Goal: Task Accomplishment & Management: Use online tool/utility

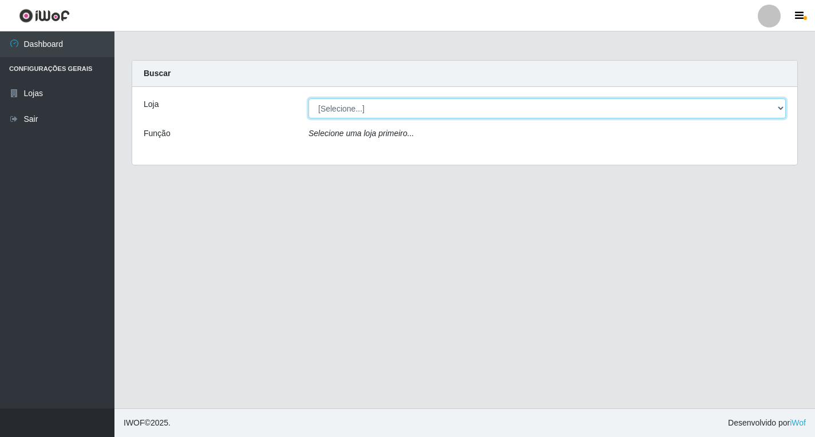
click at [776, 113] on select "[Selecione...] Atacado Vem - [STREET_ADDRESS]" at bounding box center [548, 108] width 478 height 20
select select "455"
click at [309, 98] on select "[Selecione...] Atacado Vem - [STREET_ADDRESS]" at bounding box center [548, 108] width 478 height 20
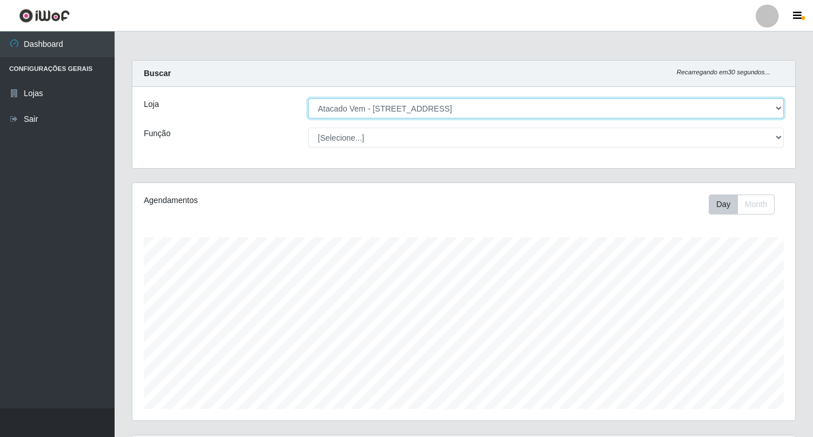
scroll to position [238, 663]
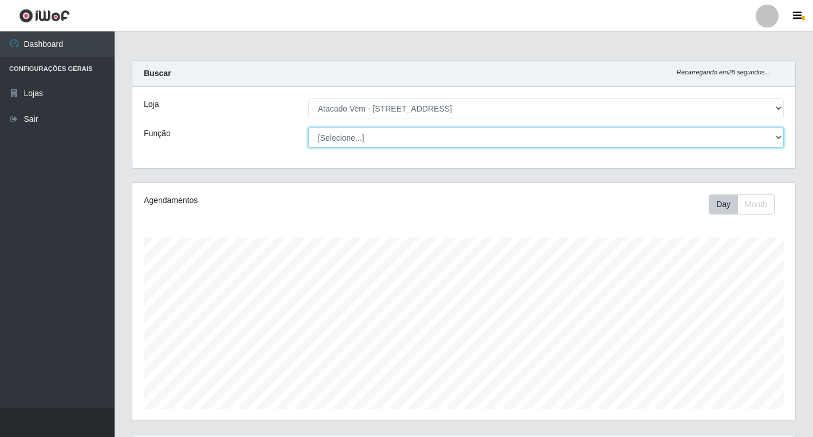
click at [777, 140] on select "[Selecione...] Carregador e Descarregador de Caminhão Carregador e Descarregado…" at bounding box center [545, 138] width 475 height 20
select select "82"
click at [308, 128] on select "[Selecione...] Carregador e Descarregador de Caminhão Carregador e Descarregado…" at bounding box center [545, 138] width 475 height 20
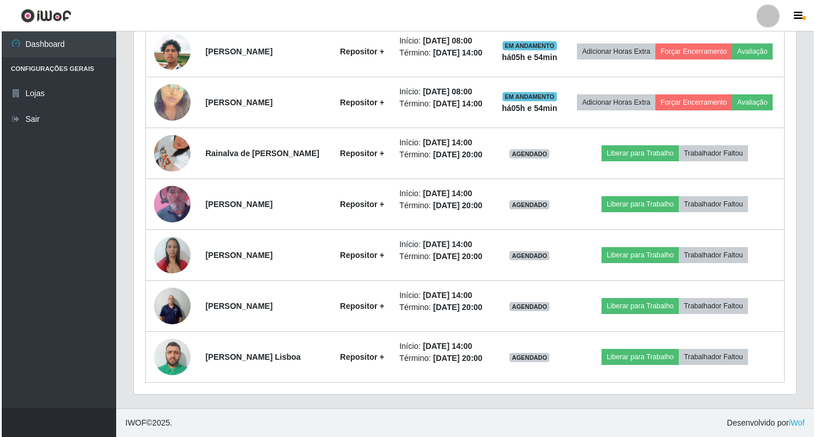
scroll to position [687, 0]
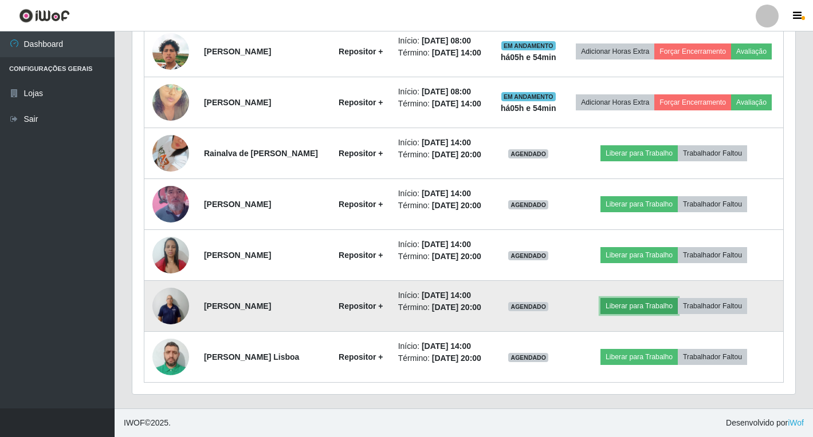
click at [659, 314] on button "Liberar para Trabalho" at bounding box center [638, 306] width 77 height 16
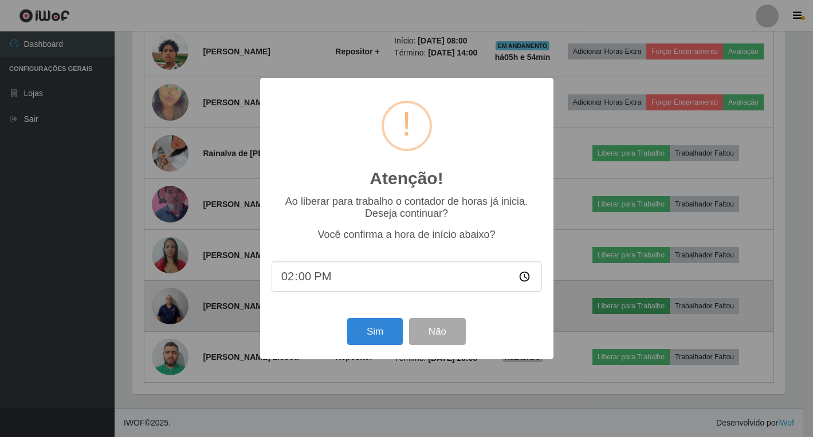
scroll to position [238, 656]
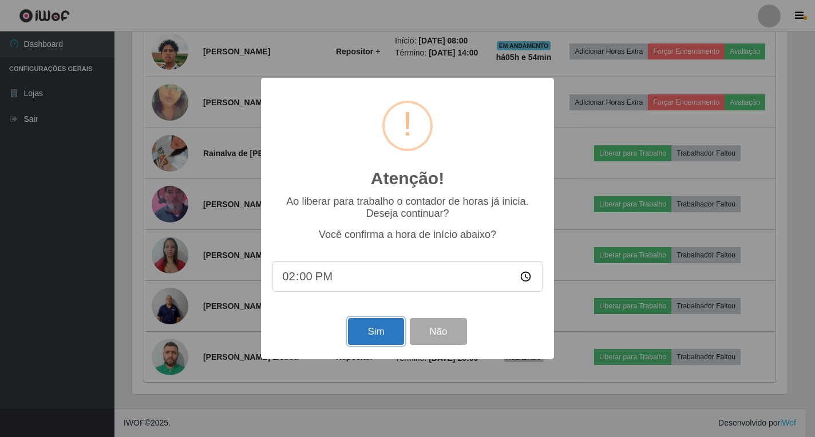
click at [379, 336] on button "Sim" at bounding box center [376, 331] width 56 height 27
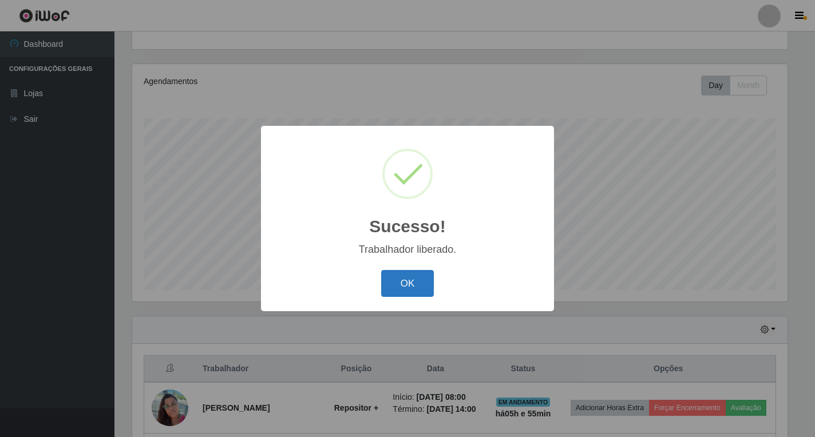
click at [431, 279] on button "OK" at bounding box center [407, 283] width 53 height 27
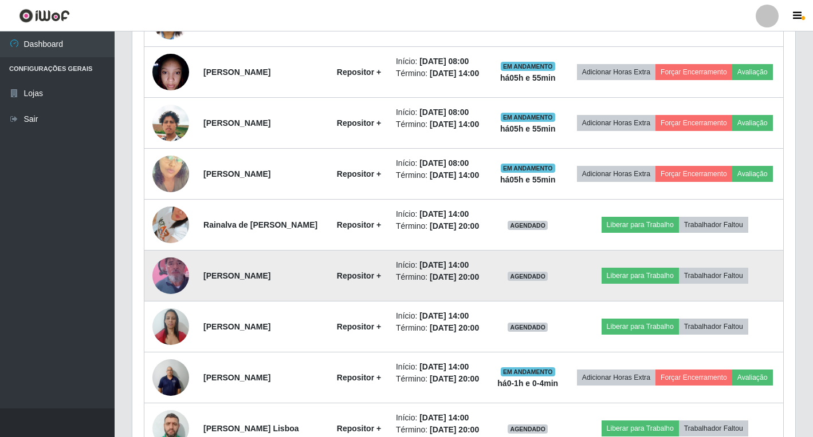
scroll to position [577, 0]
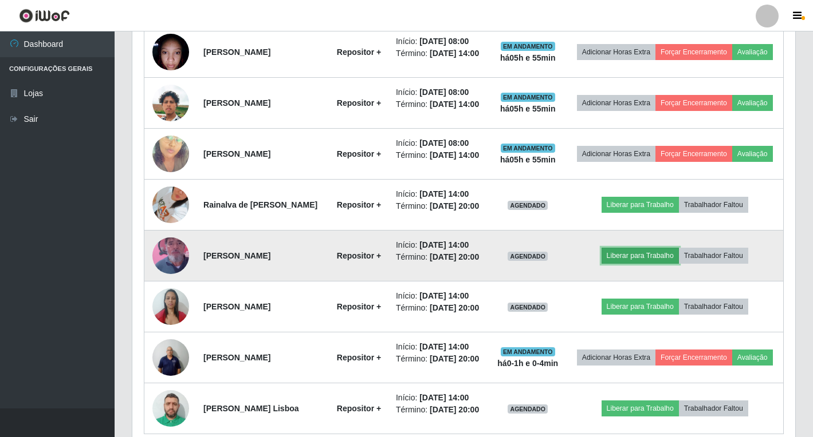
click at [655, 264] on button "Liberar para Trabalho" at bounding box center [639, 256] width 77 height 16
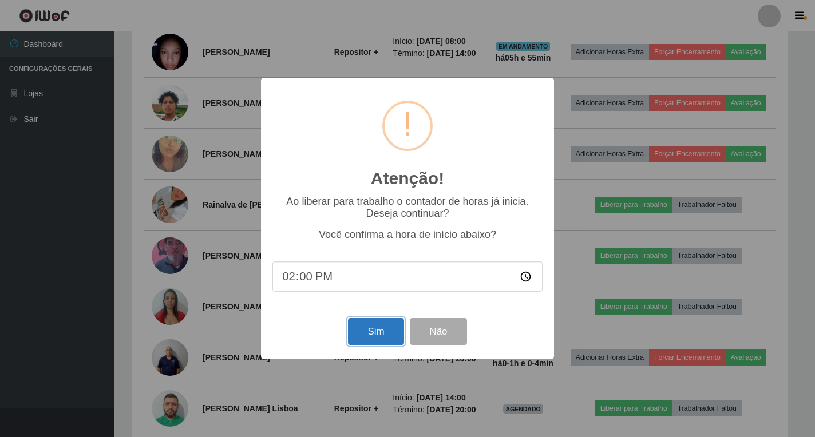
click at [383, 339] on button "Sim" at bounding box center [376, 331] width 56 height 27
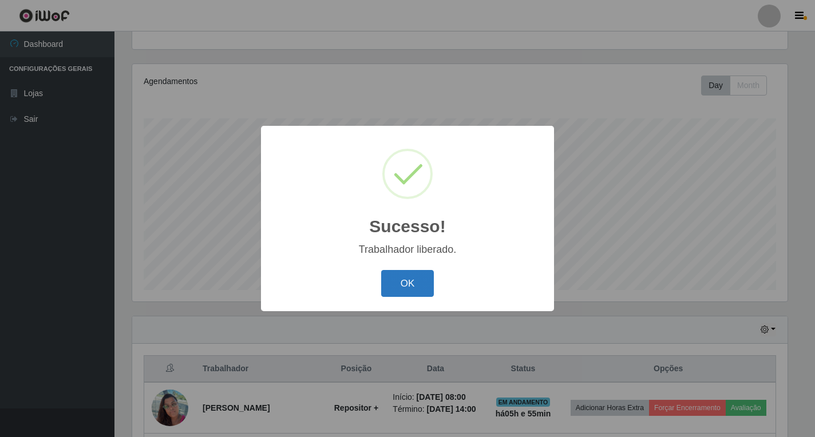
click at [395, 287] on button "OK" at bounding box center [407, 283] width 53 height 27
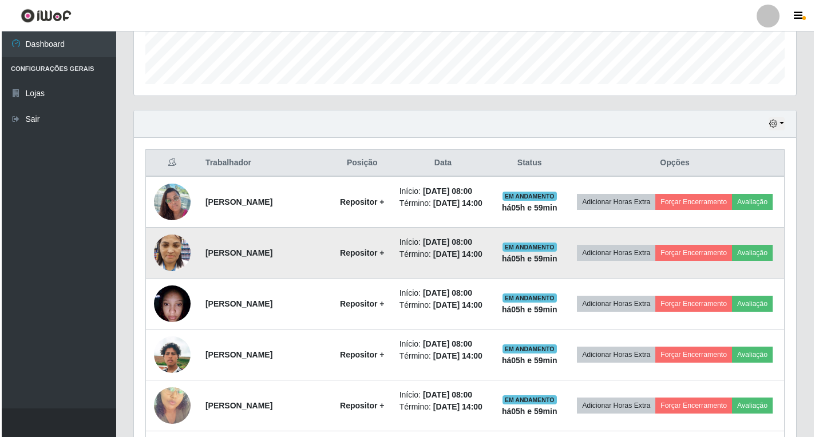
scroll to position [330, 0]
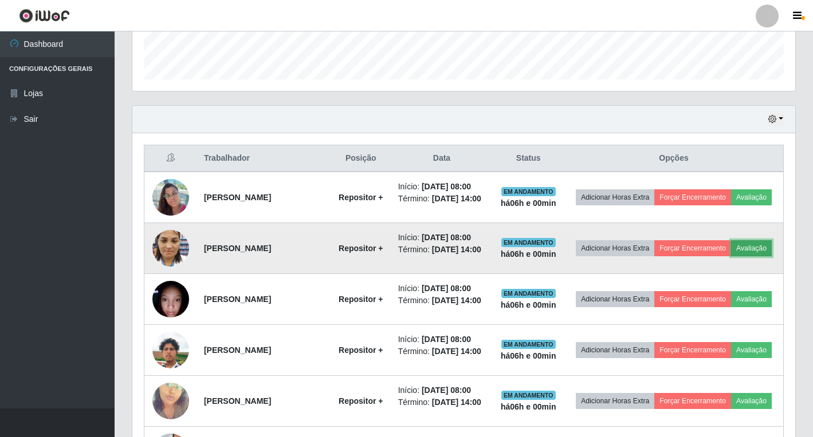
click at [731, 257] on button "Avaliação" at bounding box center [751, 249] width 41 height 16
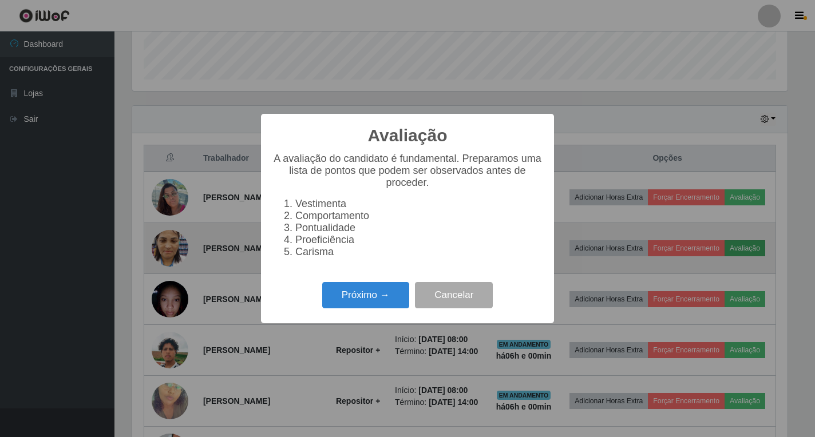
scroll to position [238, 656]
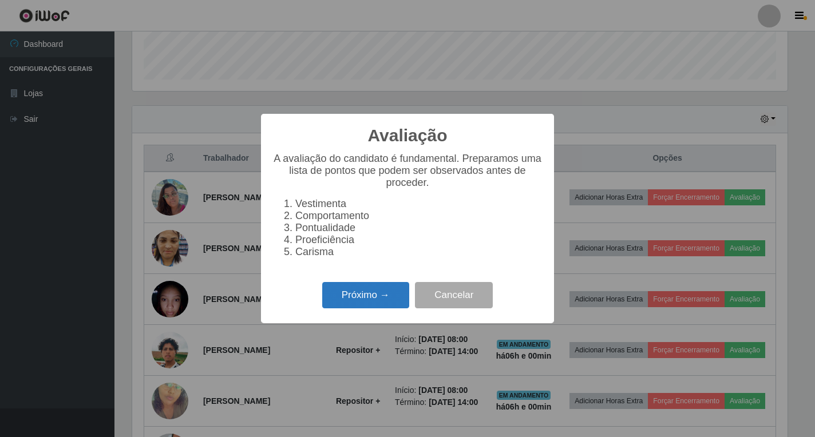
click at [372, 299] on button "Próximo →" at bounding box center [365, 295] width 87 height 27
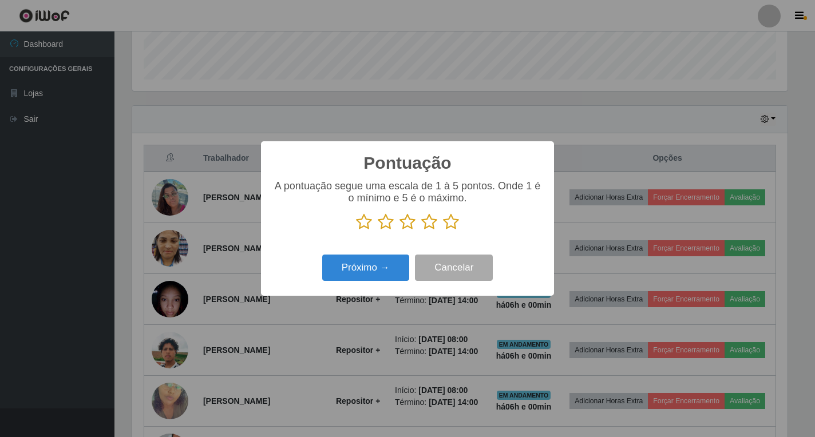
scroll to position [572384, 571966]
click at [448, 219] on icon at bounding box center [451, 222] width 16 height 17
click at [443, 231] on input "radio" at bounding box center [443, 231] width 0 height 0
click at [371, 257] on button "Próximo →" at bounding box center [365, 268] width 87 height 27
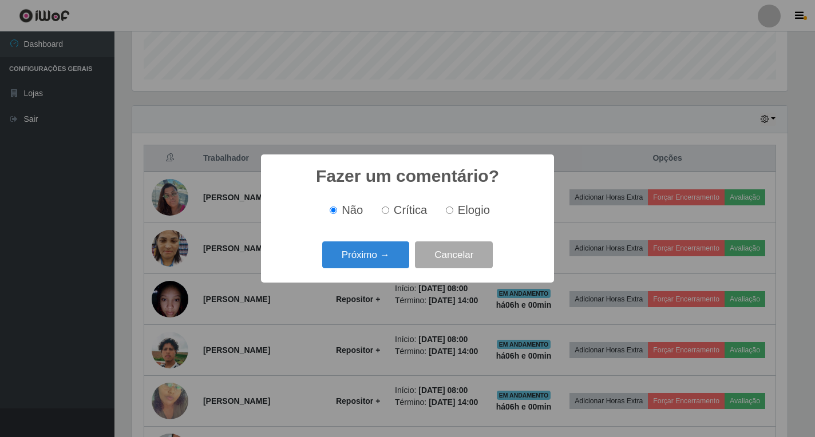
click at [452, 211] on input "Elogio" at bounding box center [449, 210] width 7 height 7
radio input "true"
click at [373, 259] on button "Próximo →" at bounding box center [365, 255] width 87 height 27
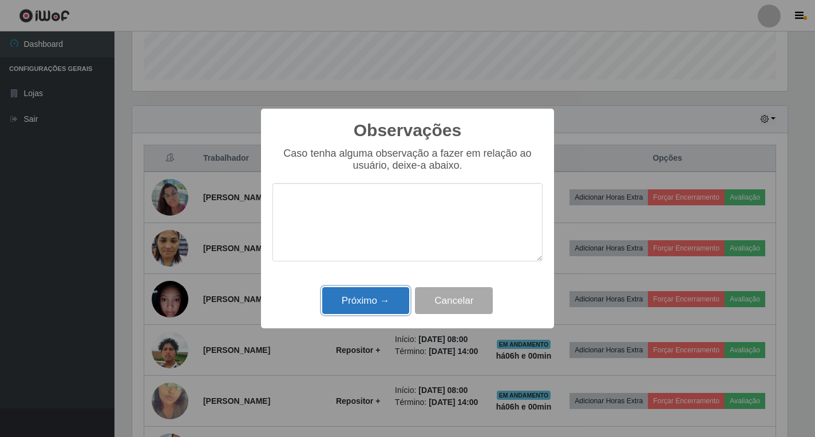
click at [374, 309] on button "Próximo →" at bounding box center [365, 300] width 87 height 27
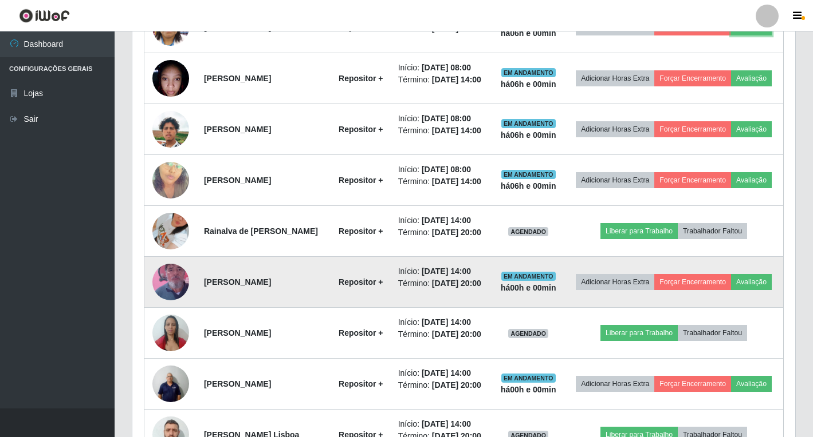
scroll to position [559, 0]
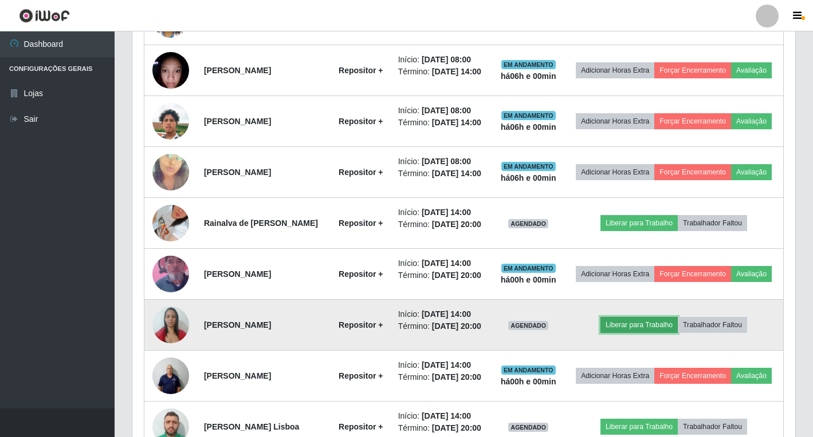
click at [626, 333] on button "Liberar para Trabalho" at bounding box center [638, 325] width 77 height 16
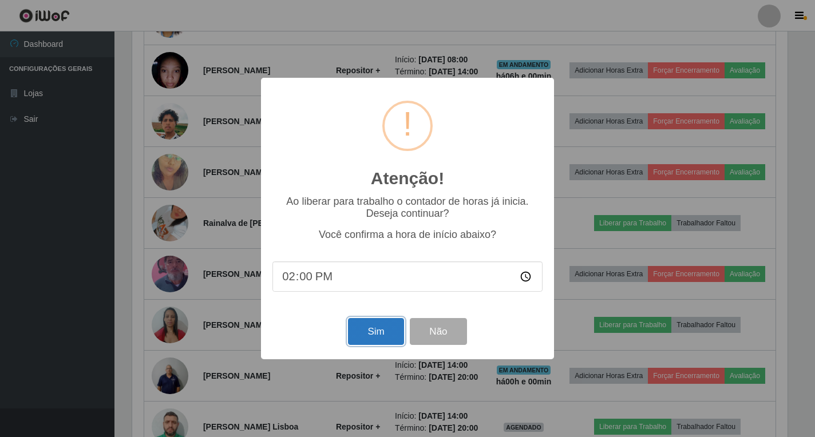
click at [386, 341] on button "Sim" at bounding box center [376, 331] width 56 height 27
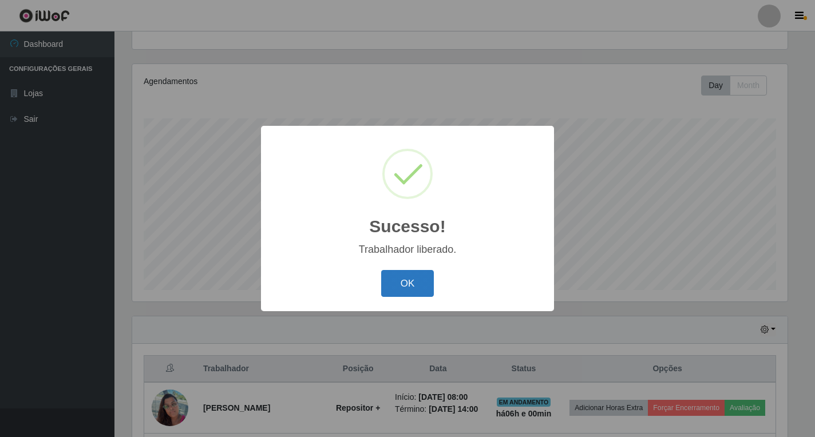
click at [421, 285] on button "OK" at bounding box center [407, 283] width 53 height 27
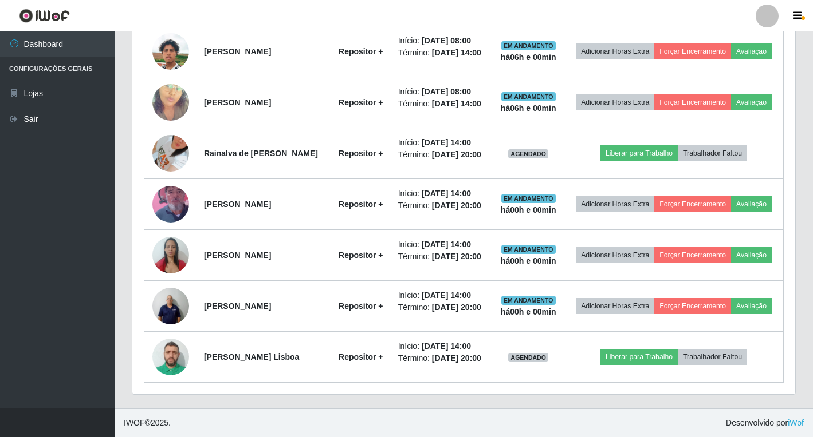
scroll to position [715, 0]
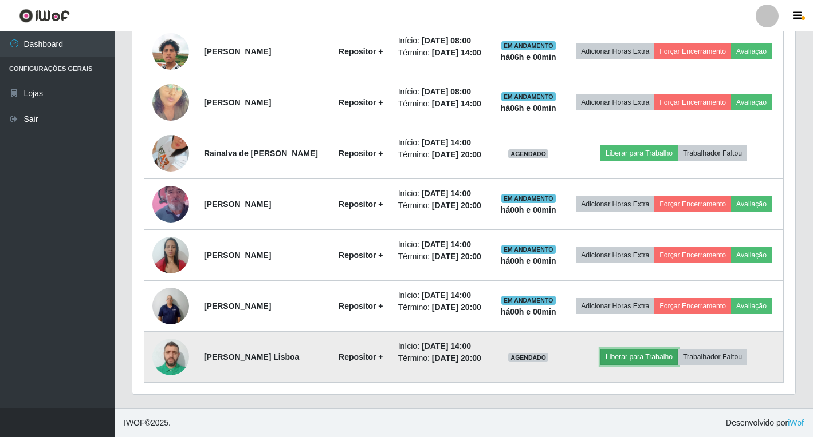
click at [649, 350] on button "Liberar para Trabalho" at bounding box center [638, 357] width 77 height 16
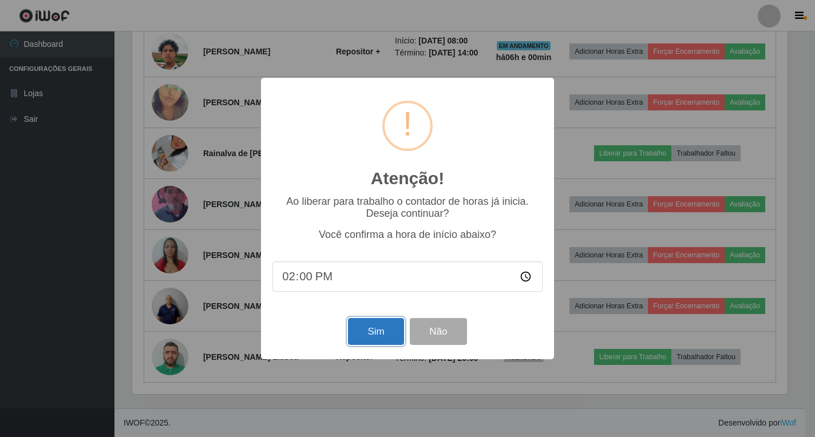
click at [369, 341] on button "Sim" at bounding box center [376, 331] width 56 height 27
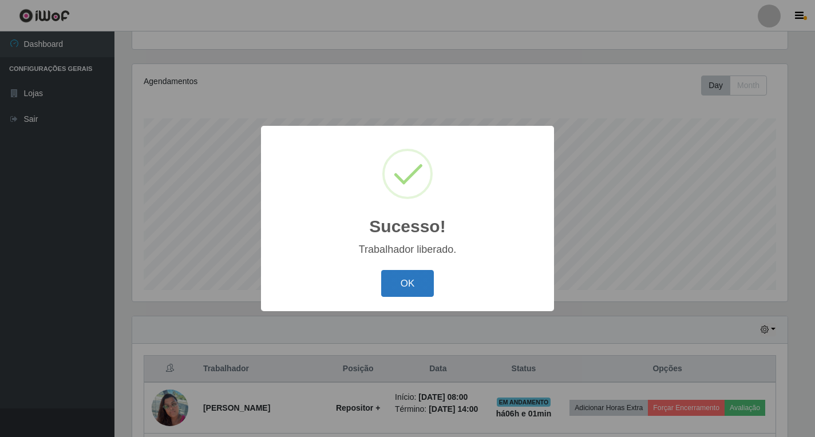
click at [416, 287] on button "OK" at bounding box center [407, 283] width 53 height 27
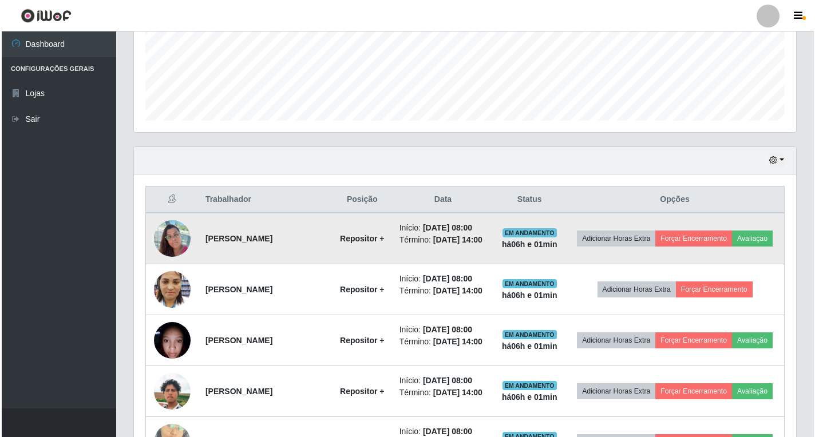
scroll to position [291, 0]
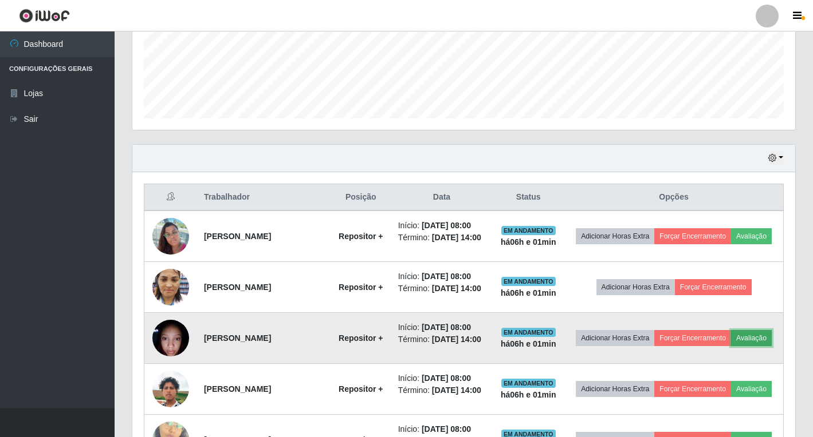
click at [731, 346] on button "Avaliação" at bounding box center [751, 338] width 41 height 16
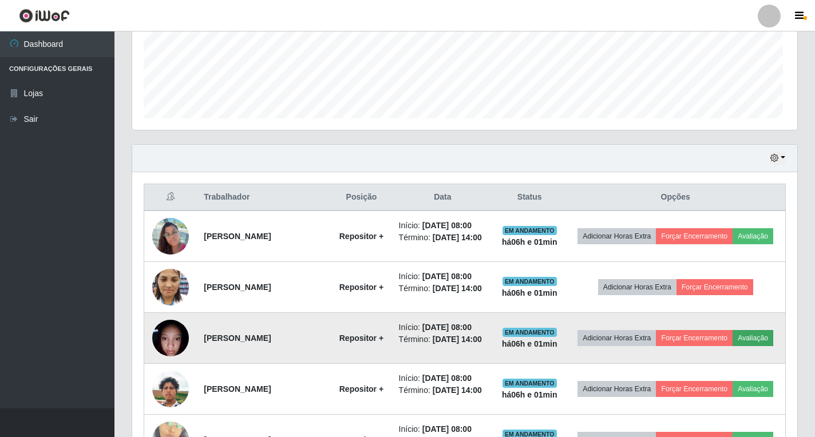
scroll to position [238, 656]
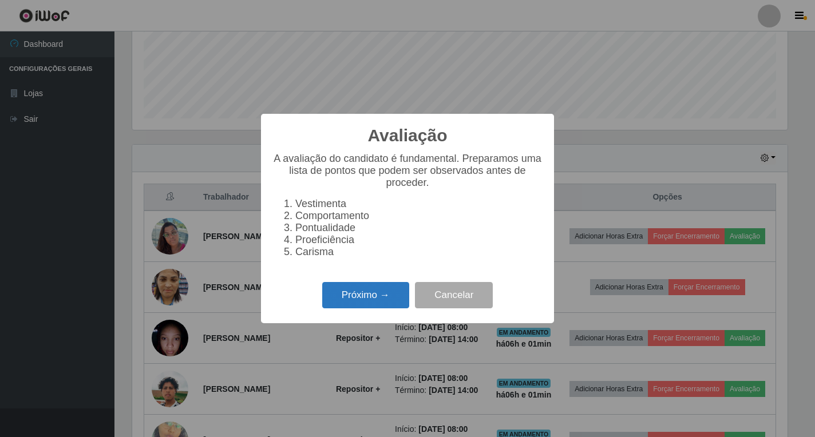
click at [393, 309] on button "Próximo →" at bounding box center [365, 295] width 87 height 27
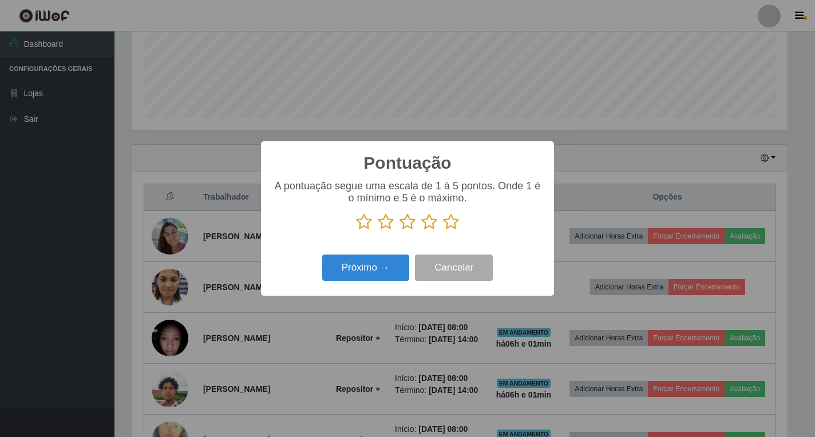
click at [450, 226] on icon at bounding box center [451, 222] width 16 height 17
click at [443, 231] on input "radio" at bounding box center [443, 231] width 0 height 0
click at [368, 260] on button "Próximo →" at bounding box center [365, 268] width 87 height 27
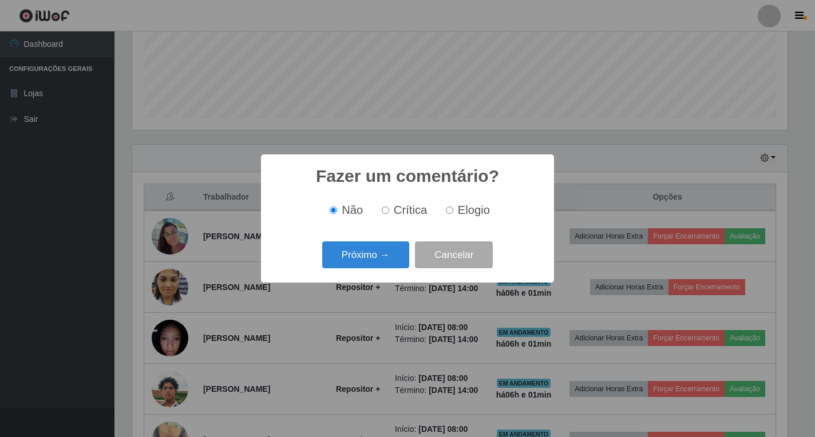
click at [450, 212] on input "Elogio" at bounding box center [449, 210] width 7 height 7
radio input "true"
click at [359, 268] on button "Próximo →" at bounding box center [365, 255] width 87 height 27
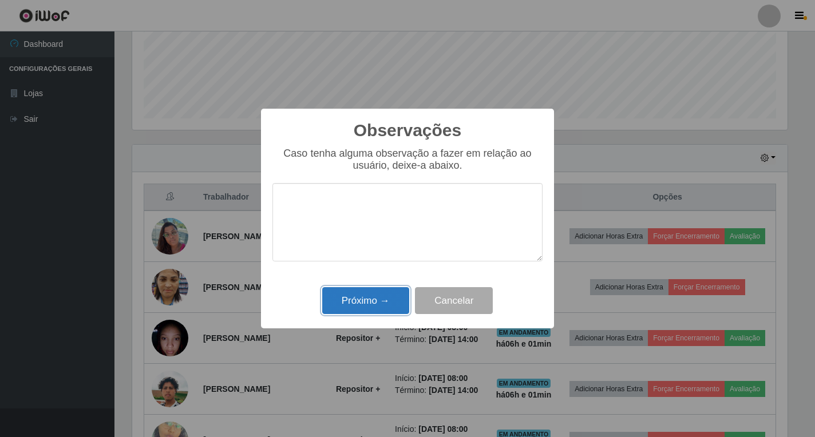
click at [366, 293] on button "Próximo →" at bounding box center [365, 300] width 87 height 27
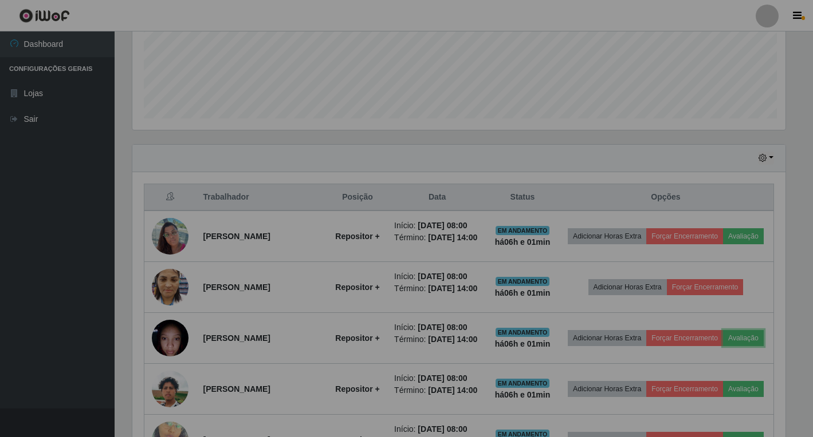
scroll to position [238, 663]
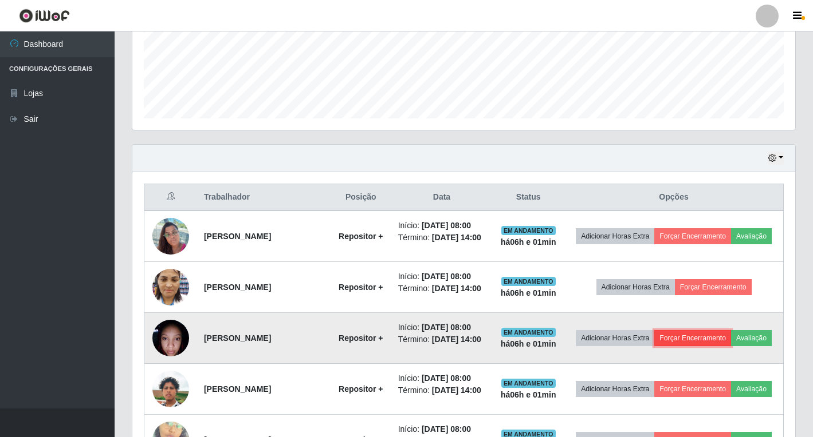
click at [731, 346] on button "Forçar Encerramento" at bounding box center [692, 338] width 77 height 16
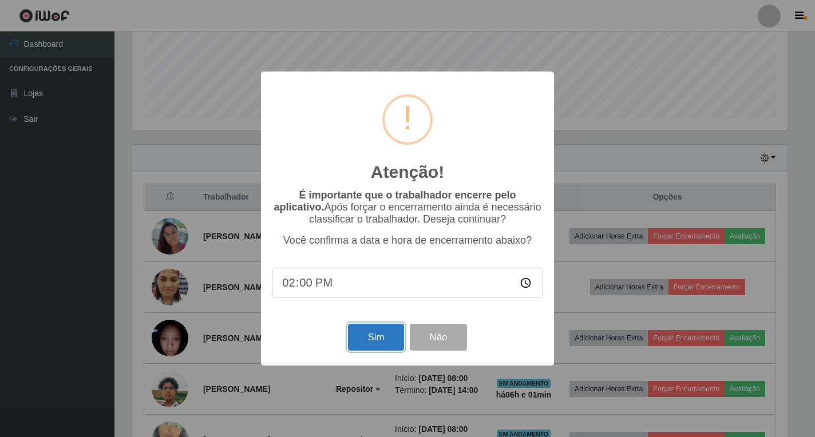
click at [380, 337] on button "Sim" at bounding box center [376, 337] width 56 height 27
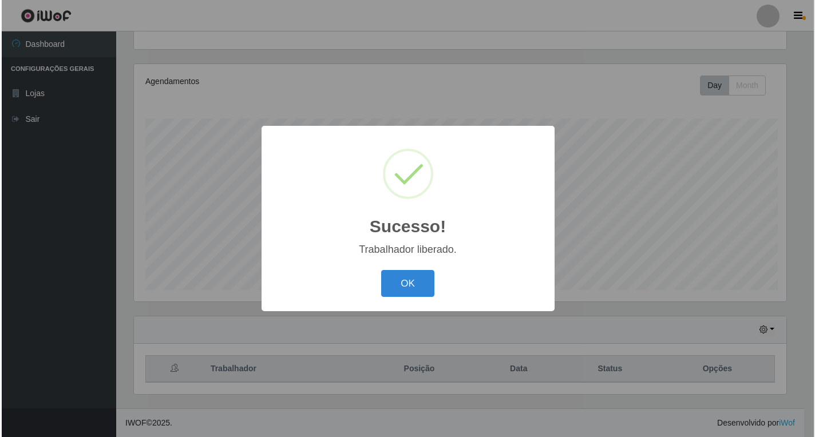
scroll to position [0, 0]
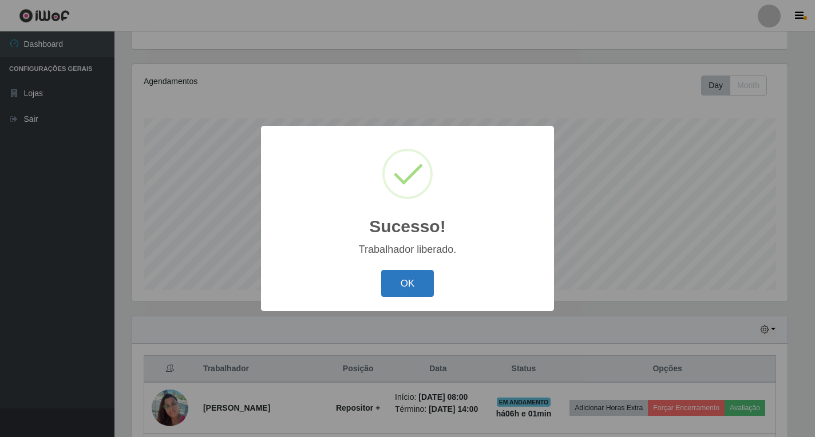
click at [427, 287] on button "OK" at bounding box center [407, 283] width 53 height 27
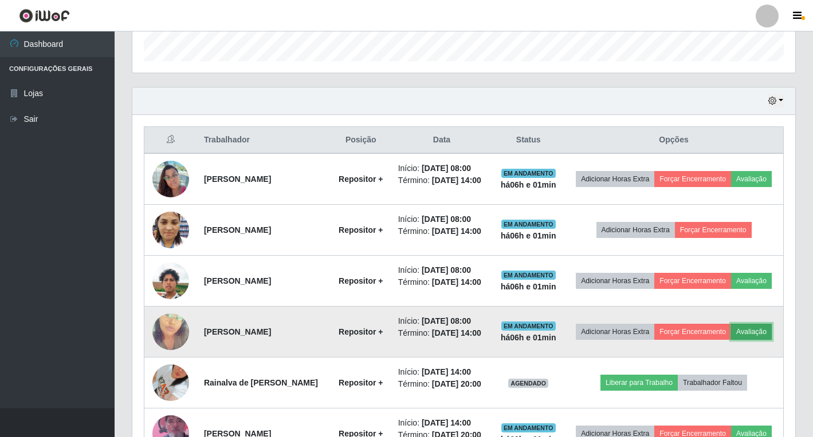
click at [731, 340] on button "Avaliação" at bounding box center [751, 332] width 41 height 16
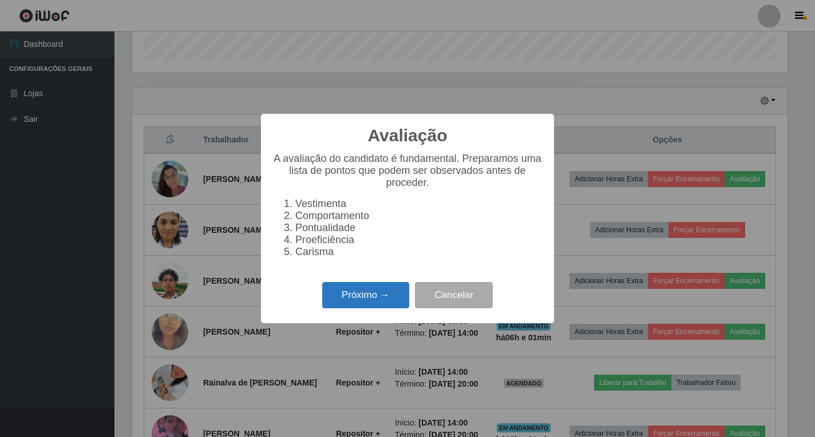
click at [385, 309] on button "Próximo →" at bounding box center [365, 295] width 87 height 27
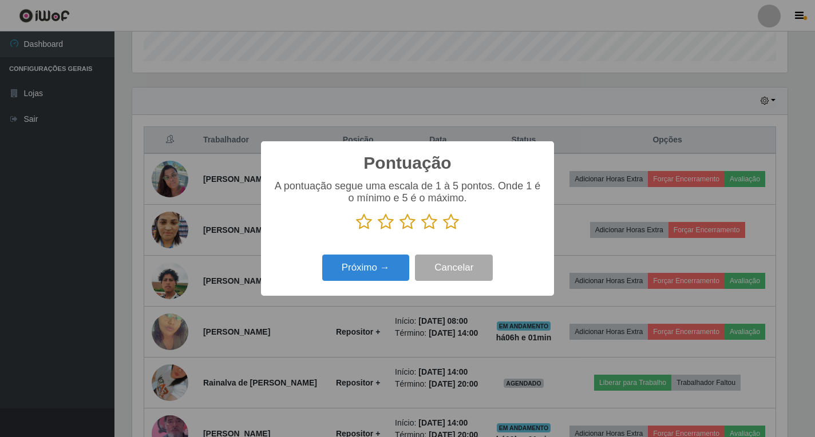
click at [451, 222] on icon at bounding box center [451, 222] width 16 height 17
click at [443, 231] on input "radio" at bounding box center [443, 231] width 0 height 0
click at [389, 273] on button "Próximo →" at bounding box center [365, 268] width 87 height 27
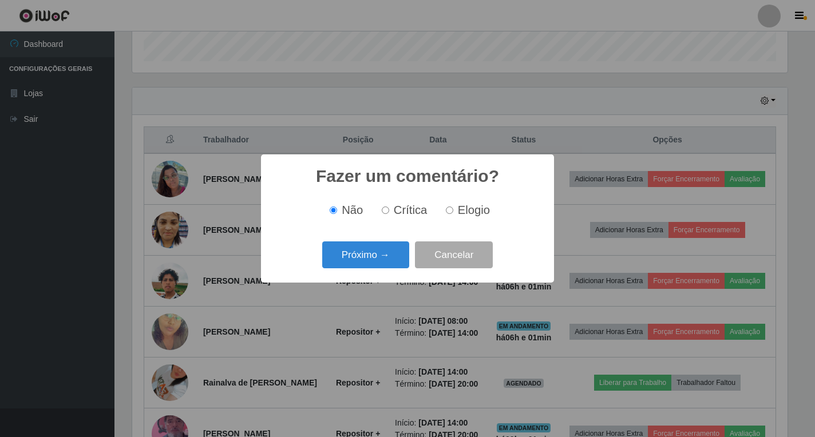
click at [448, 208] on input "Elogio" at bounding box center [449, 210] width 7 height 7
radio input "true"
click at [384, 258] on button "Próximo →" at bounding box center [365, 255] width 87 height 27
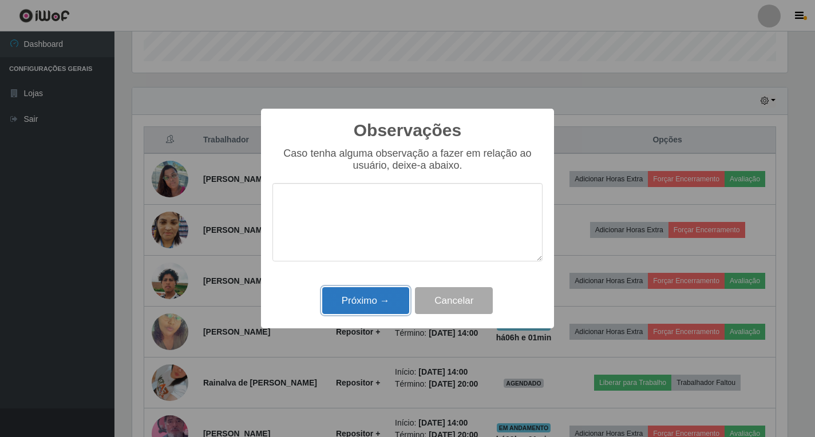
click at [354, 300] on button "Próximo →" at bounding box center [365, 300] width 87 height 27
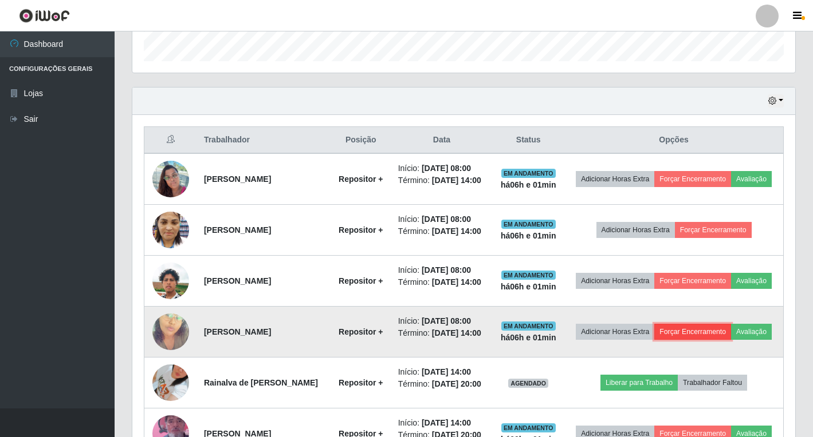
click at [704, 340] on button "Forçar Encerramento" at bounding box center [692, 332] width 77 height 16
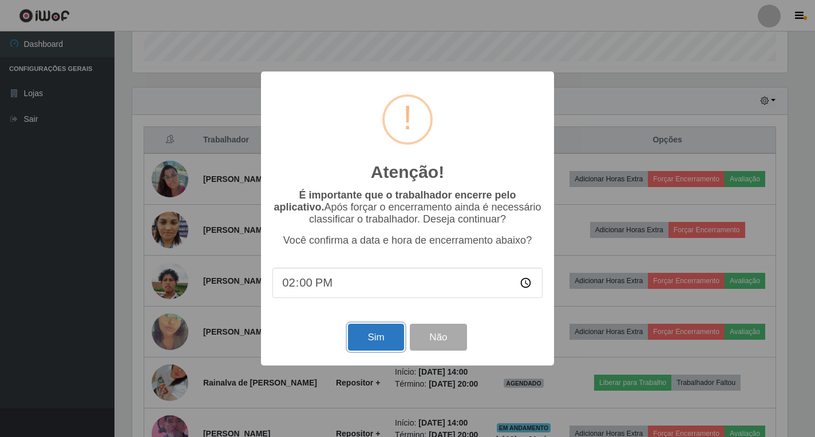
click at [380, 343] on button "Sim" at bounding box center [376, 337] width 56 height 27
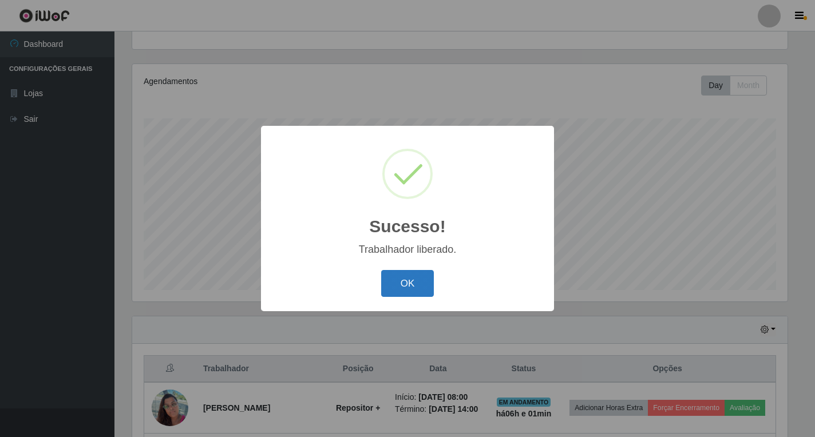
click at [409, 278] on button "OK" at bounding box center [407, 283] width 53 height 27
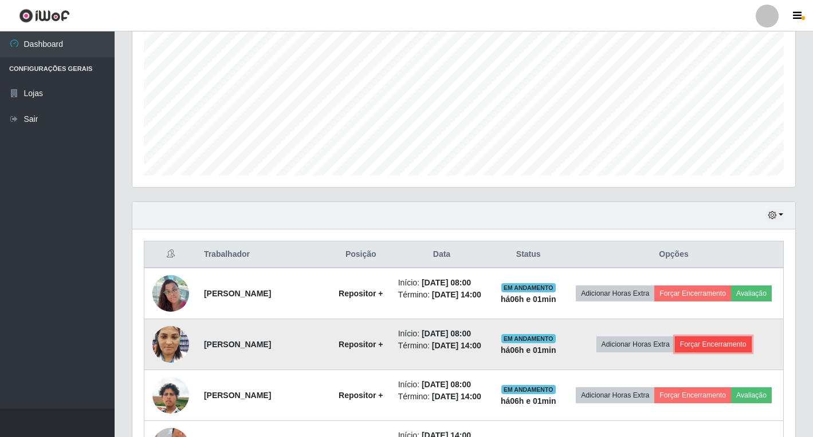
click at [732, 353] on button "Forçar Encerramento" at bounding box center [713, 345] width 77 height 16
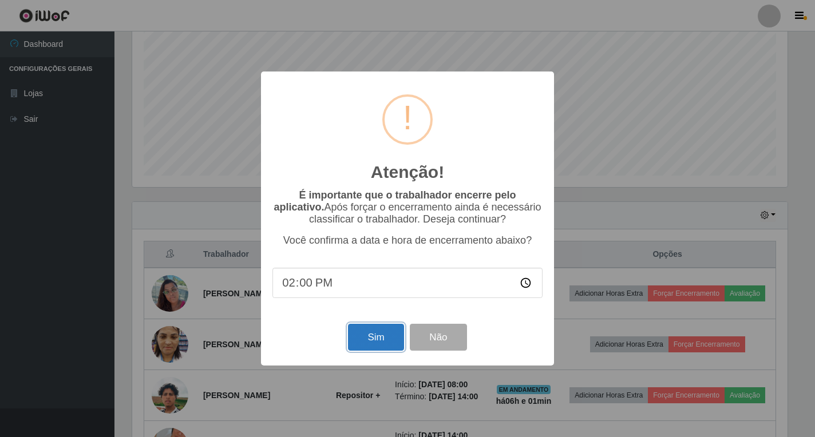
click at [370, 338] on button "Sim" at bounding box center [376, 337] width 56 height 27
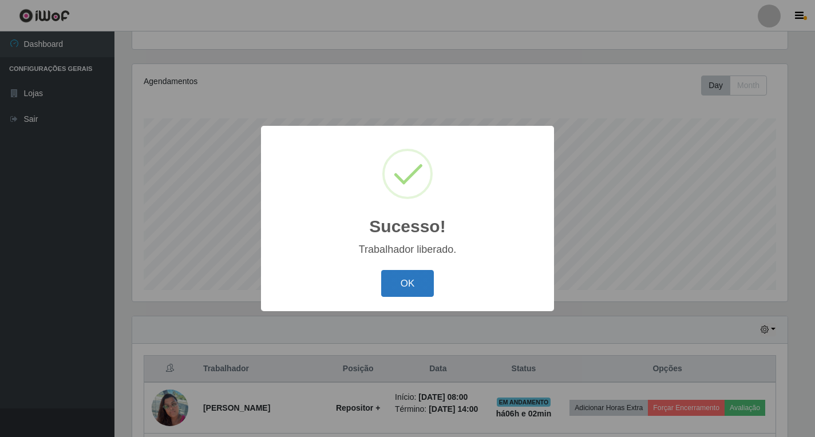
click at [392, 289] on button "OK" at bounding box center [407, 283] width 53 height 27
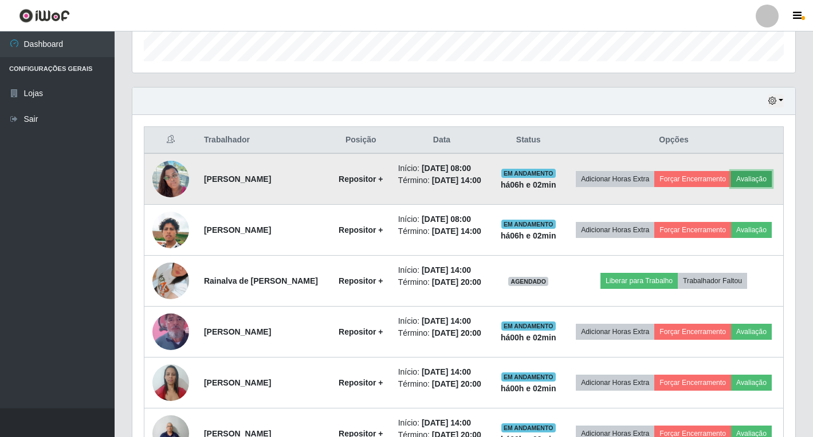
click at [731, 187] on button "Avaliação" at bounding box center [751, 179] width 41 height 16
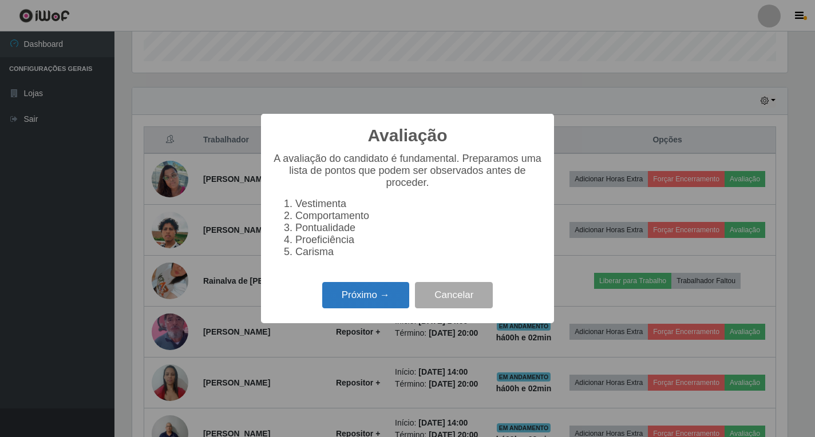
click at [379, 307] on button "Próximo →" at bounding box center [365, 295] width 87 height 27
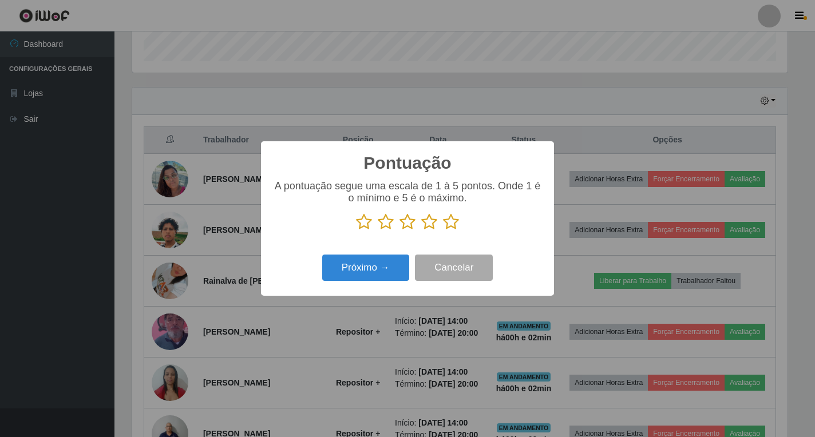
click at [452, 226] on icon at bounding box center [451, 222] width 16 height 17
click at [443, 231] on input "radio" at bounding box center [443, 231] width 0 height 0
click at [337, 282] on button "Próximo →" at bounding box center [365, 268] width 87 height 27
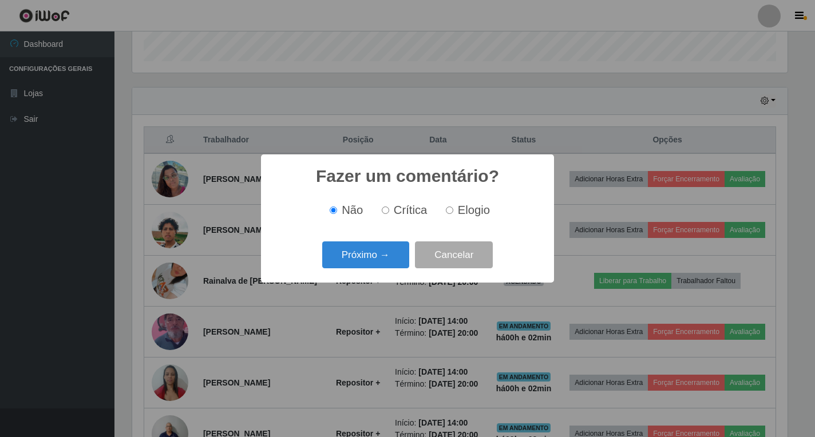
drag, startPoint x: 447, startPoint y: 212, endPoint x: 409, endPoint y: 242, distance: 48.0
click at [447, 211] on input "Elogio" at bounding box center [449, 210] width 7 height 7
radio input "true"
click at [379, 261] on button "Próximo →" at bounding box center [365, 255] width 87 height 27
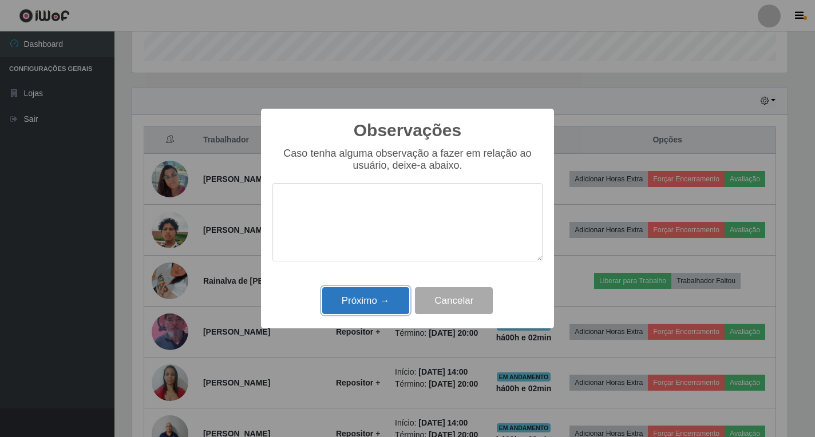
click at [344, 302] on button "Próximo →" at bounding box center [365, 300] width 87 height 27
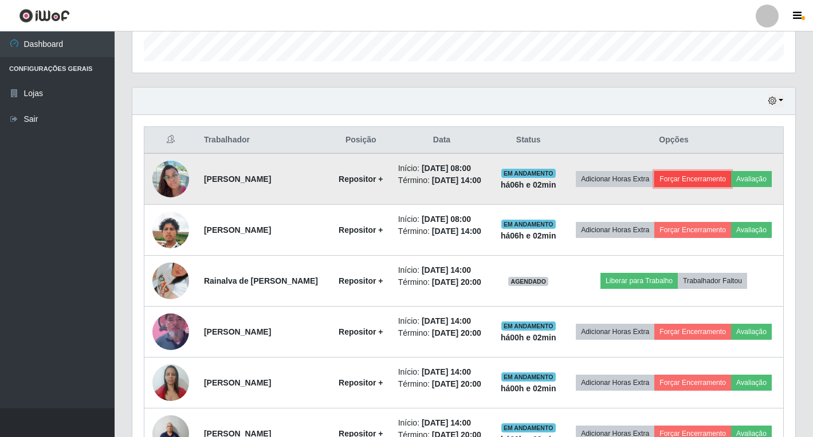
click at [721, 171] on button "Forçar Encerramento" at bounding box center [692, 179] width 77 height 16
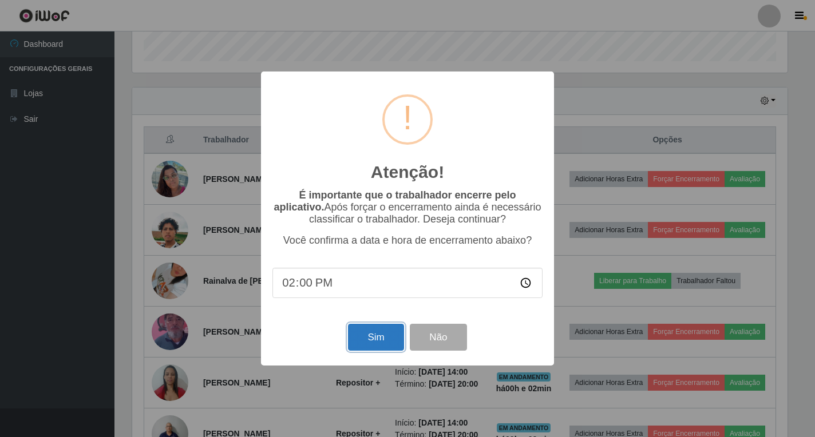
click at [357, 340] on button "Sim" at bounding box center [376, 337] width 56 height 27
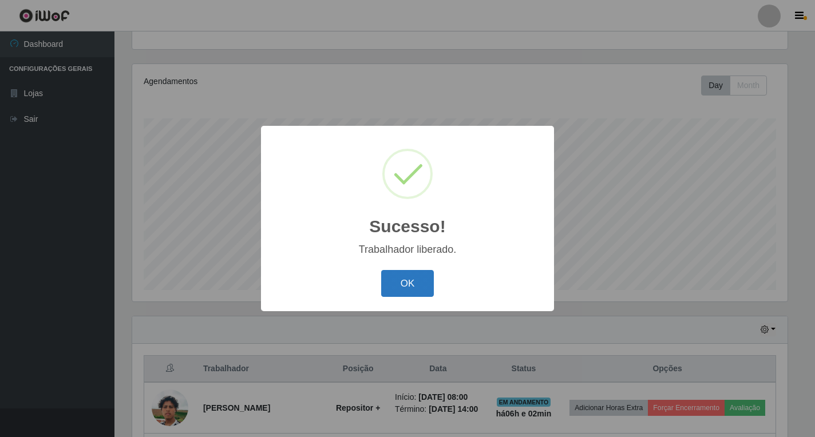
click at [401, 287] on button "OK" at bounding box center [407, 283] width 53 height 27
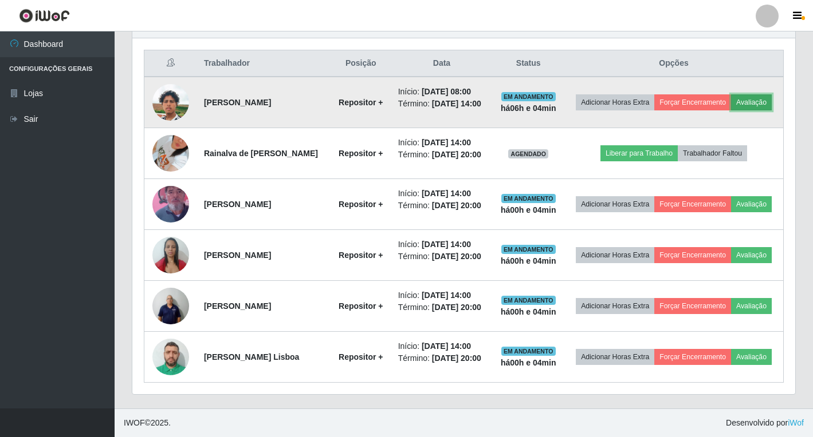
click at [731, 94] on button "Avaliação" at bounding box center [751, 102] width 41 height 16
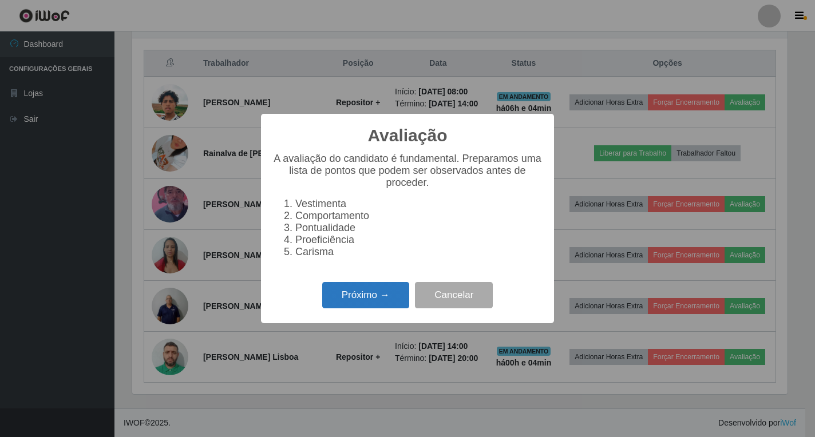
click at [336, 309] on button "Próximo →" at bounding box center [365, 295] width 87 height 27
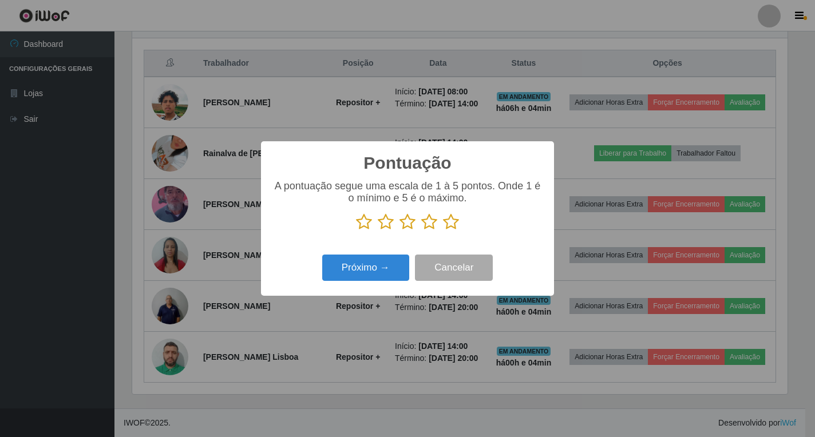
scroll to position [572384, 571966]
click at [456, 222] on icon at bounding box center [451, 222] width 16 height 17
click at [443, 231] on input "radio" at bounding box center [443, 231] width 0 height 0
click at [387, 268] on button "Próximo →" at bounding box center [365, 268] width 87 height 27
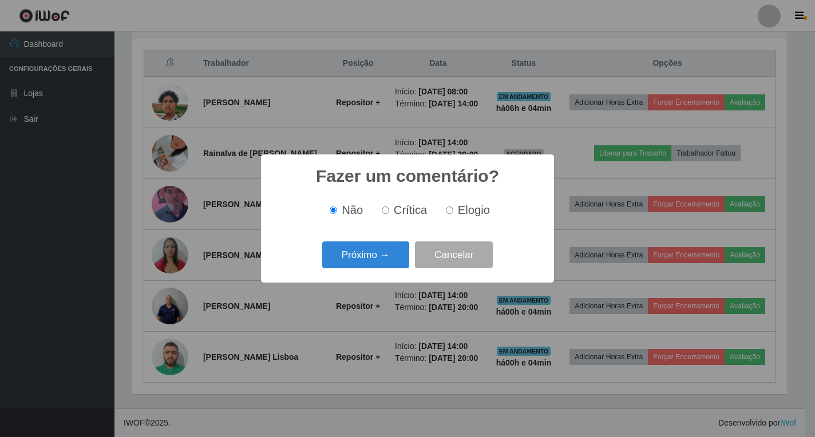
click at [449, 210] on input "Elogio" at bounding box center [449, 210] width 7 height 7
radio input "true"
click at [360, 262] on button "Próximo →" at bounding box center [365, 255] width 87 height 27
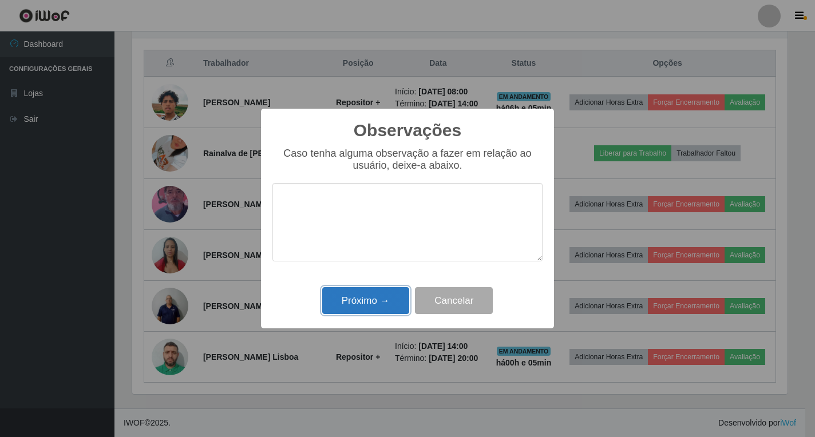
click at [361, 310] on button "Próximo →" at bounding box center [365, 300] width 87 height 27
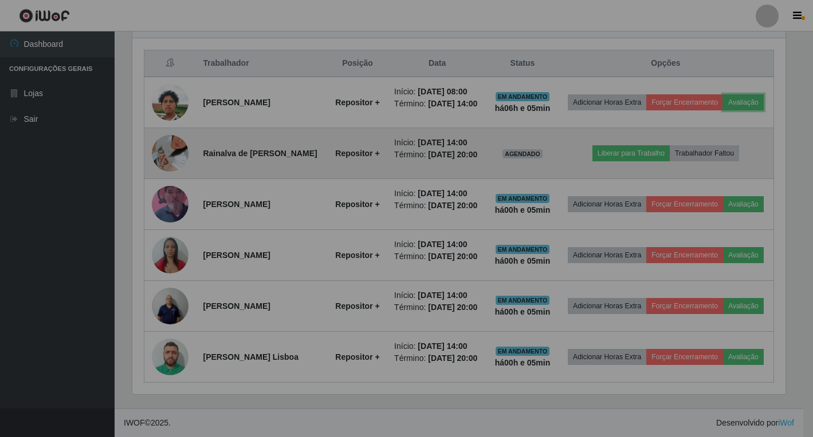
scroll to position [238, 663]
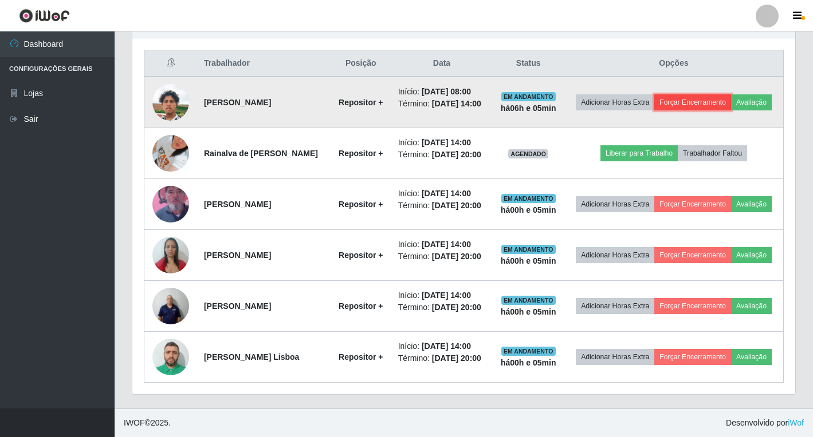
click at [724, 94] on button "Forçar Encerramento" at bounding box center [692, 102] width 77 height 16
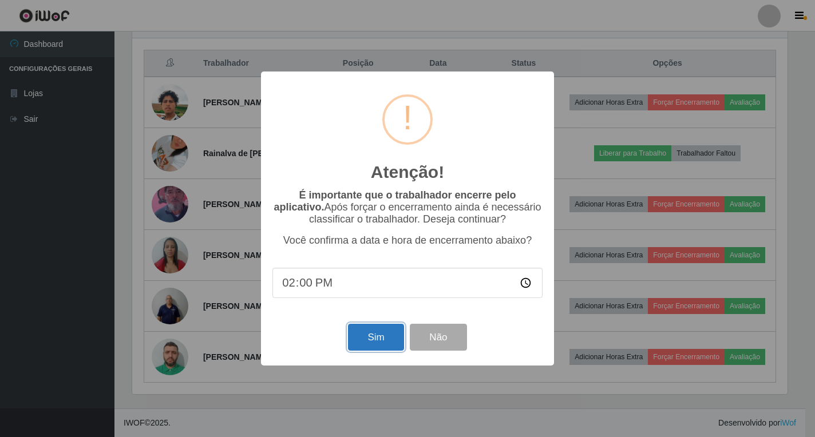
click at [376, 338] on button "Sim" at bounding box center [376, 337] width 56 height 27
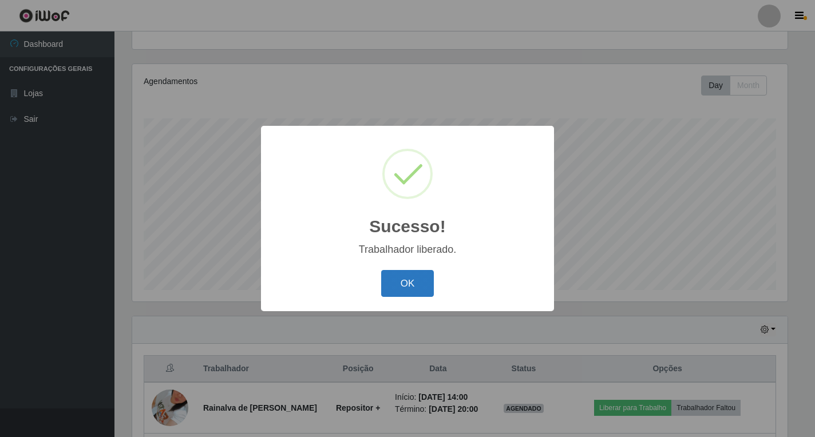
click at [406, 286] on button "OK" at bounding box center [407, 283] width 53 height 27
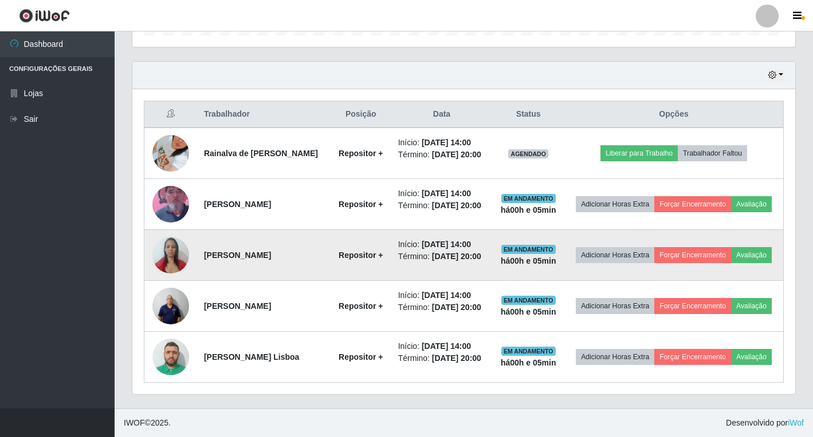
scroll to position [417, 0]
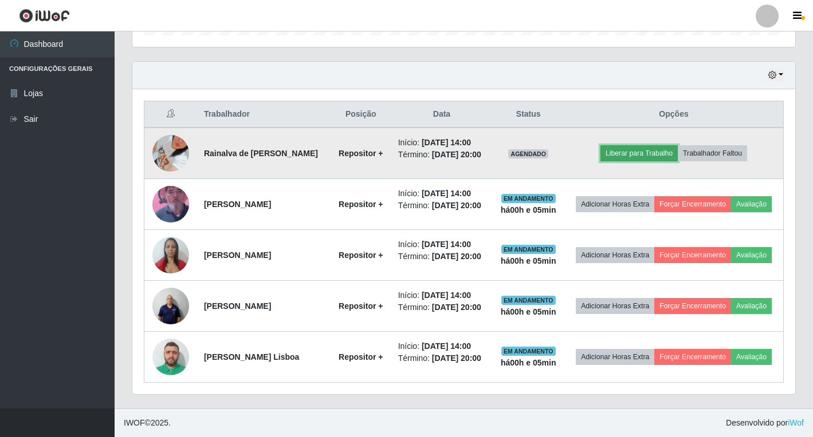
click at [677, 145] on button "Liberar para Trabalho" at bounding box center [638, 153] width 77 height 16
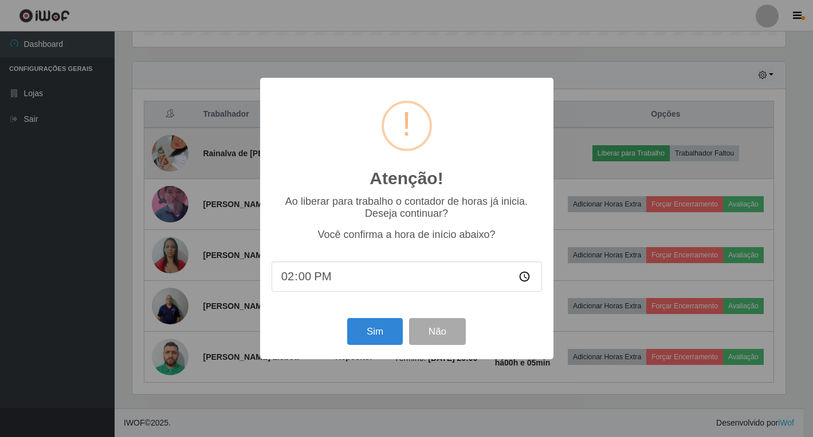
scroll to position [238, 656]
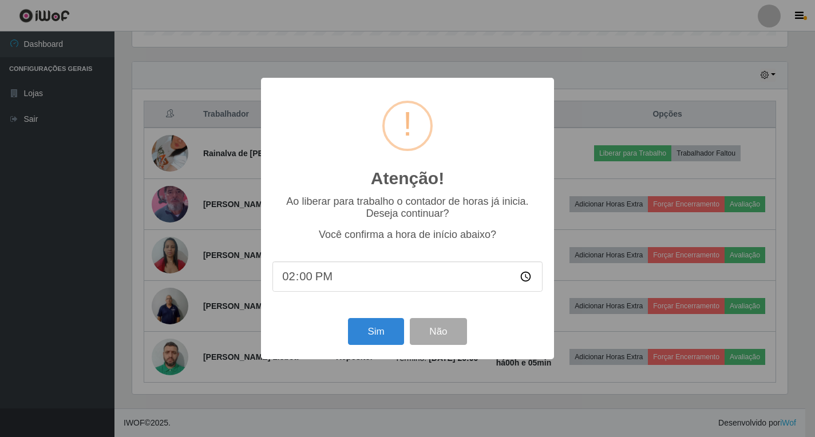
click at [374, 317] on div "Atenção! × Ao liberar para trabalho o contador de horas já inicia. Deseja conti…" at bounding box center [407, 219] width 293 height 282
click at [365, 329] on button "Sim" at bounding box center [376, 331] width 56 height 27
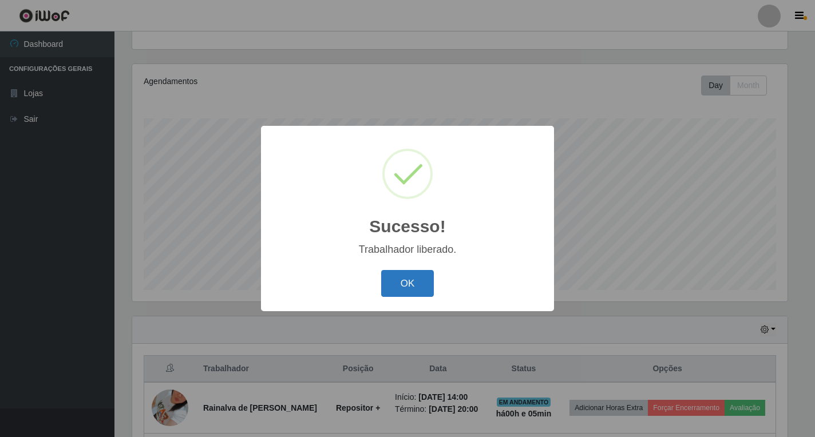
click at [429, 283] on button "OK" at bounding box center [407, 283] width 53 height 27
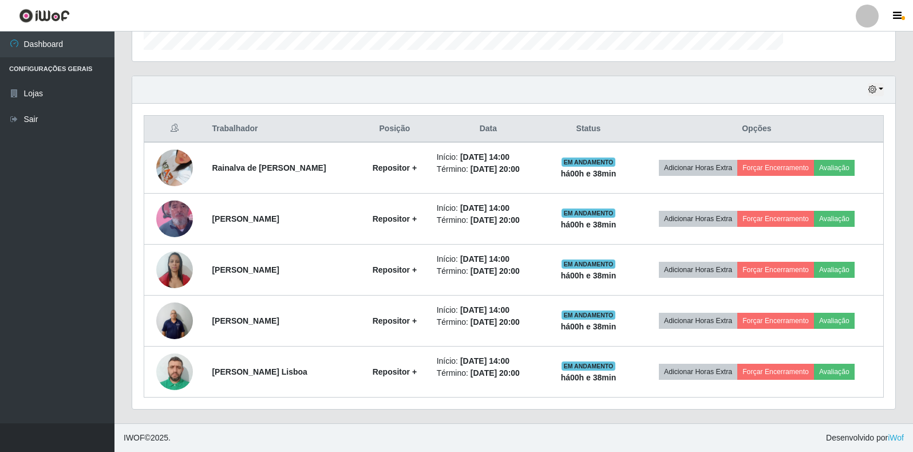
scroll to position [238, 763]
